Goal: Transaction & Acquisition: Book appointment/travel/reservation

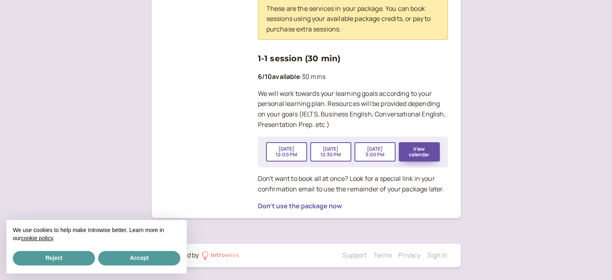
scroll to position [220, 0]
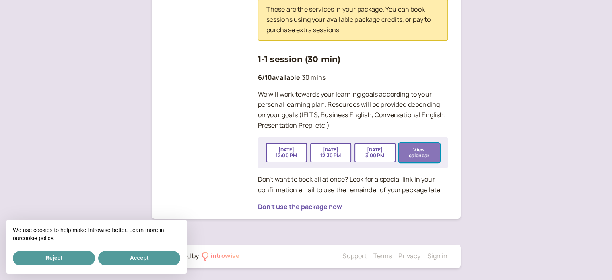
click at [413, 148] on button "View calendar" at bounding box center [419, 152] width 41 height 19
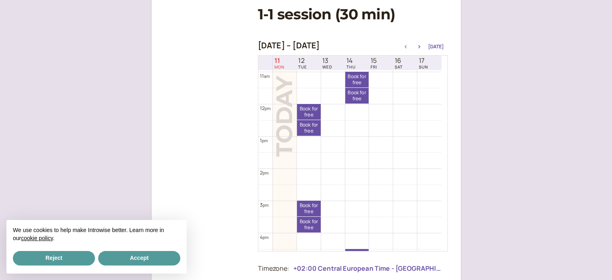
scroll to position [339, 0]
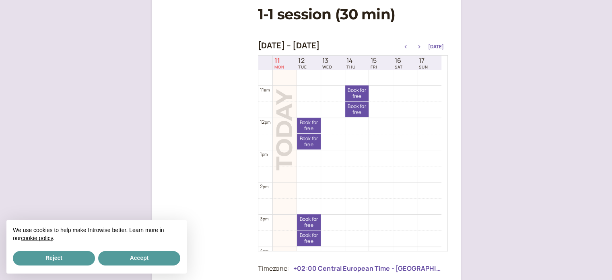
click at [420, 46] on icon "button" at bounding box center [419, 46] width 2 height 3
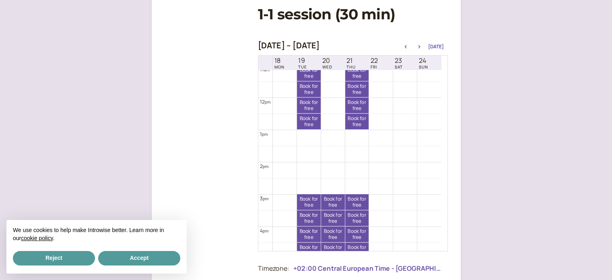
scroll to position [379, 0]
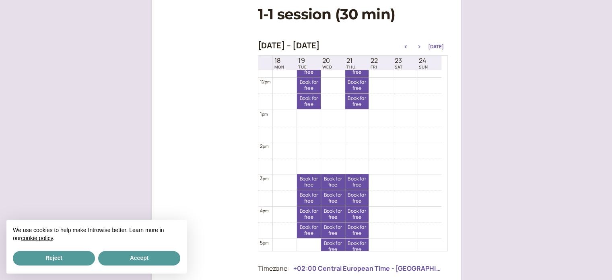
click at [420, 46] on icon "button" at bounding box center [420, 46] width 10 height 3
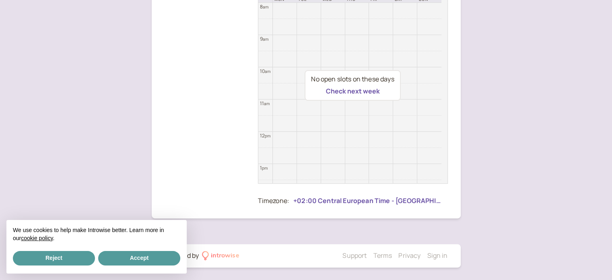
scroll to position [27, 0]
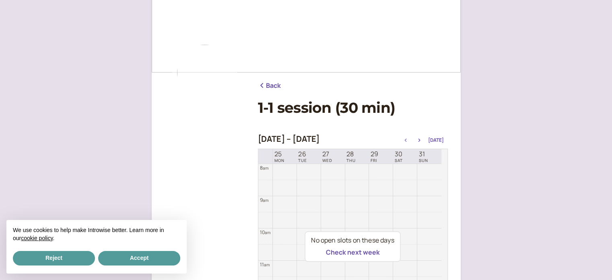
click at [411, 138] on icon "button" at bounding box center [406, 139] width 10 height 3
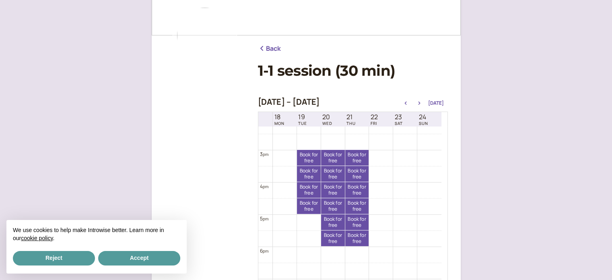
scroll to position [108, 0]
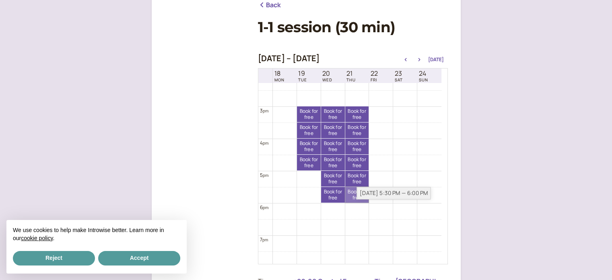
click at [355, 195] on link "Book for free free" at bounding box center [357, 195] width 24 height 16
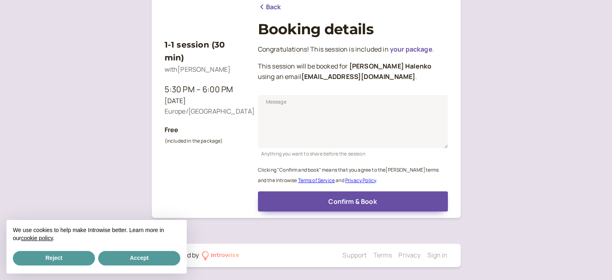
scroll to position [100, 0]
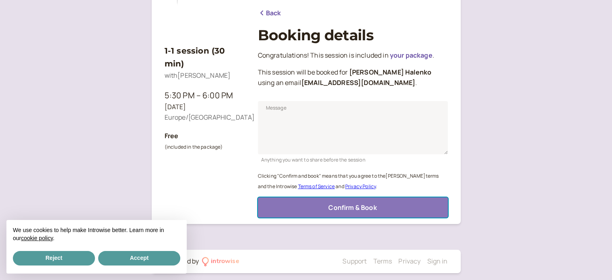
click at [325, 209] on button "Confirm & Book" at bounding box center [353, 207] width 190 height 20
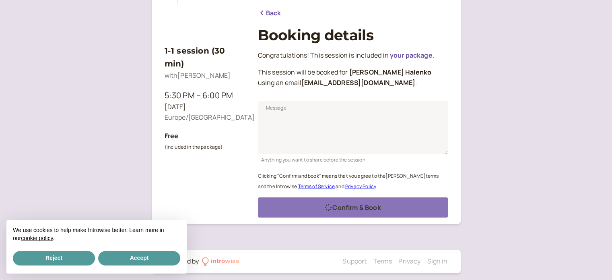
scroll to position [79, 0]
